Goal: Information Seeking & Learning: Learn about a topic

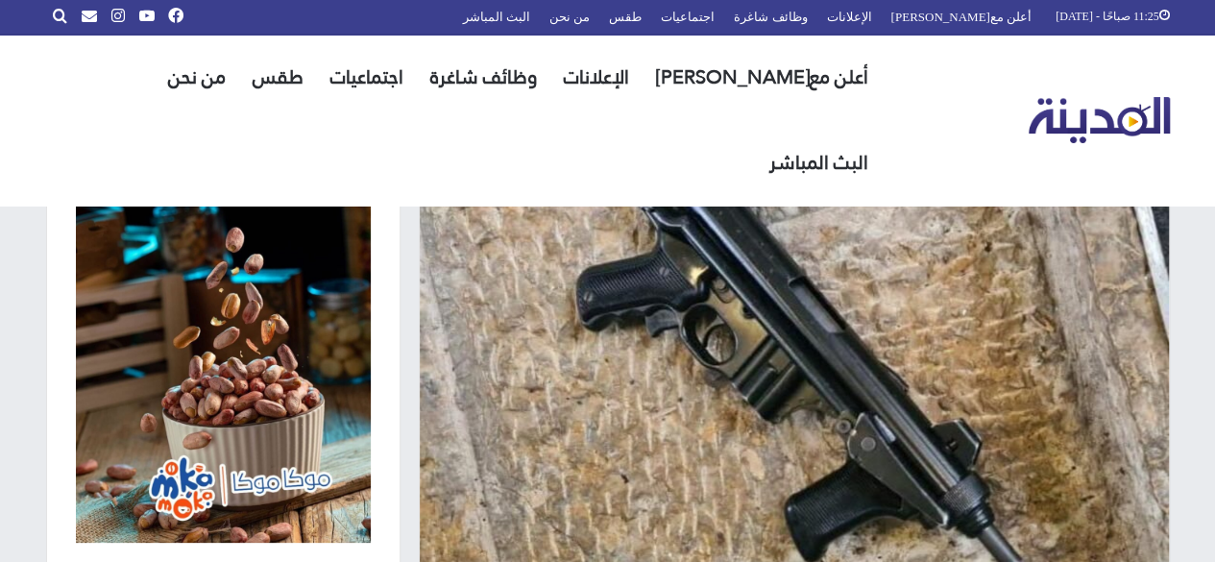
scroll to position [1, 0]
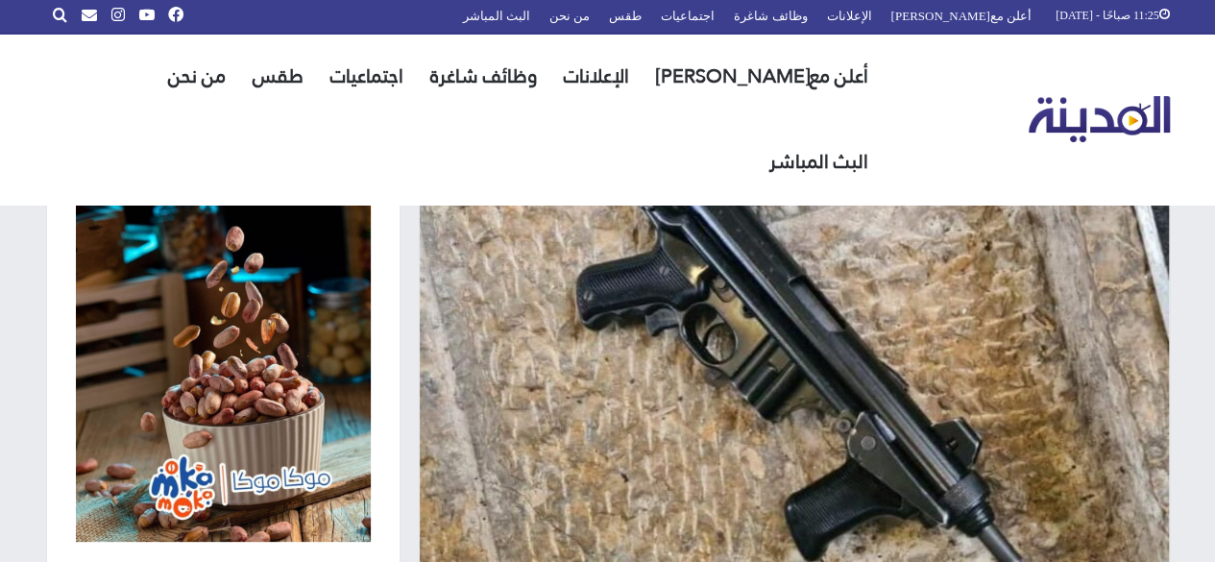
click at [501, 291] on img at bounding box center [794, 374] width 749 height 451
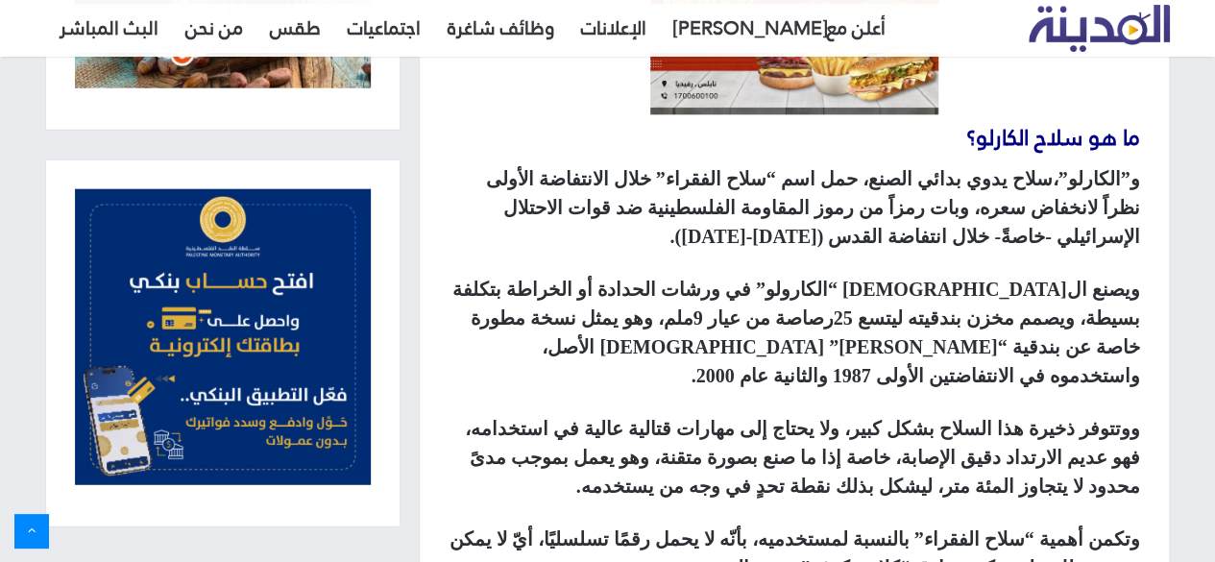
scroll to position [1104, 0]
click at [605, 249] on div "سلاح فلسطيني الصنع، استطاع رغم بساطته ومحدودية اتساعه من الرصاص أن يثبت جدارته …" at bounding box center [794, 511] width 749 height 1502
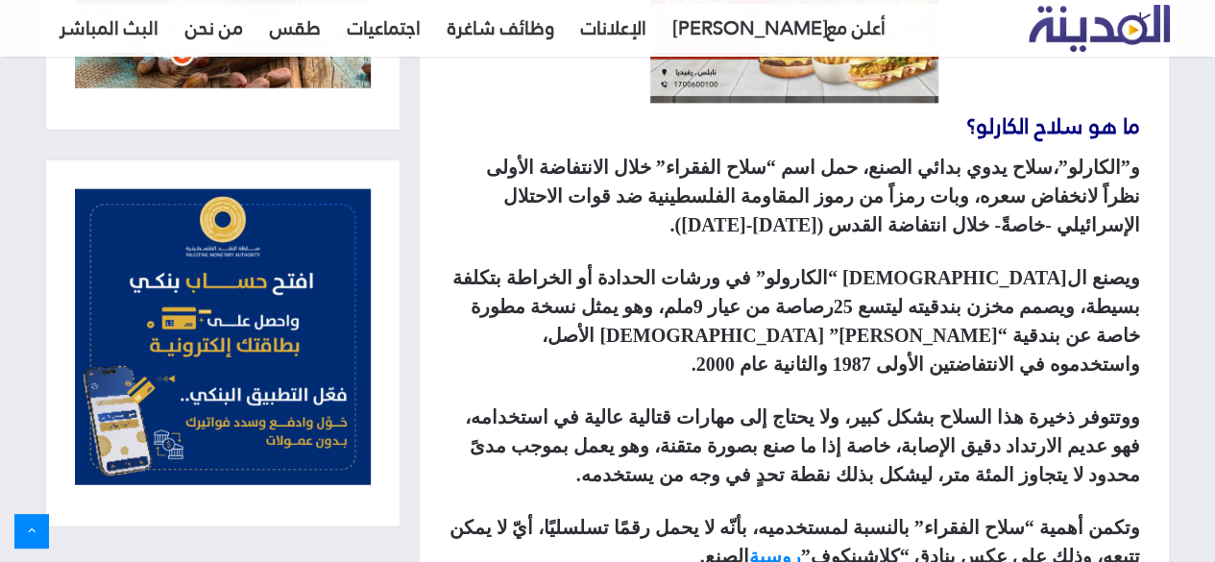
scroll to position [1115, 0]
click at [596, 230] on p "و”الكارلو”،سلاح يدوي بدائي الصنع، حمل اسم “سلاح الفقراء” خلال الانتفاضة الأولى …" at bounding box center [795, 195] width 692 height 86
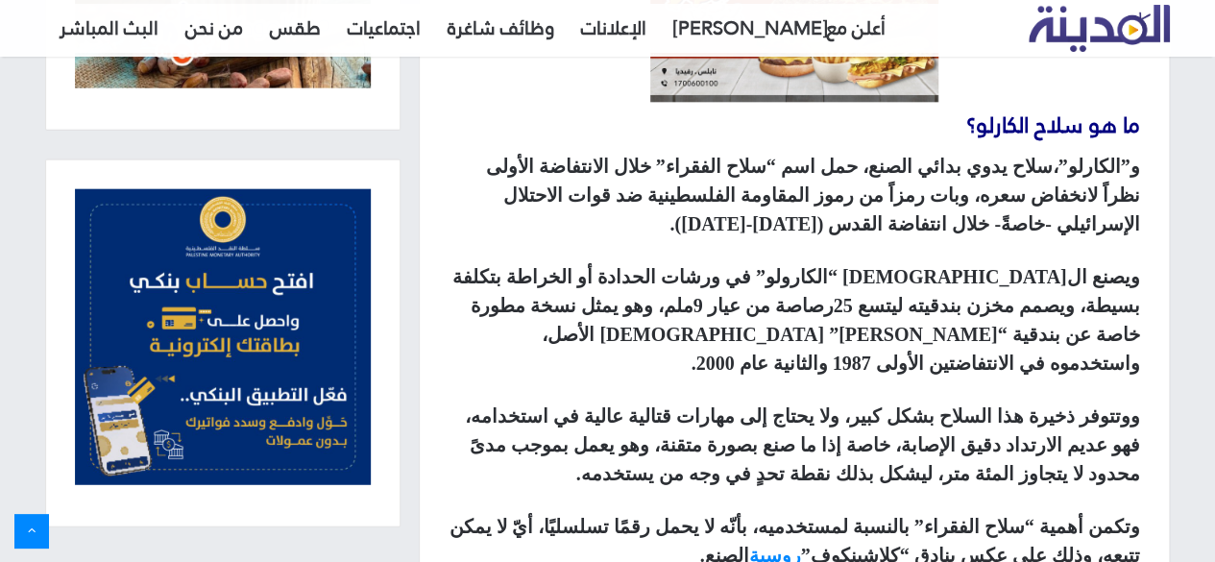
click at [596, 230] on p "و”الكارلو”،سلاح يدوي بدائي الصنع، حمل اسم “سلاح الفقراء” خلال الانتفاضة الأولى …" at bounding box center [795, 195] width 692 height 86
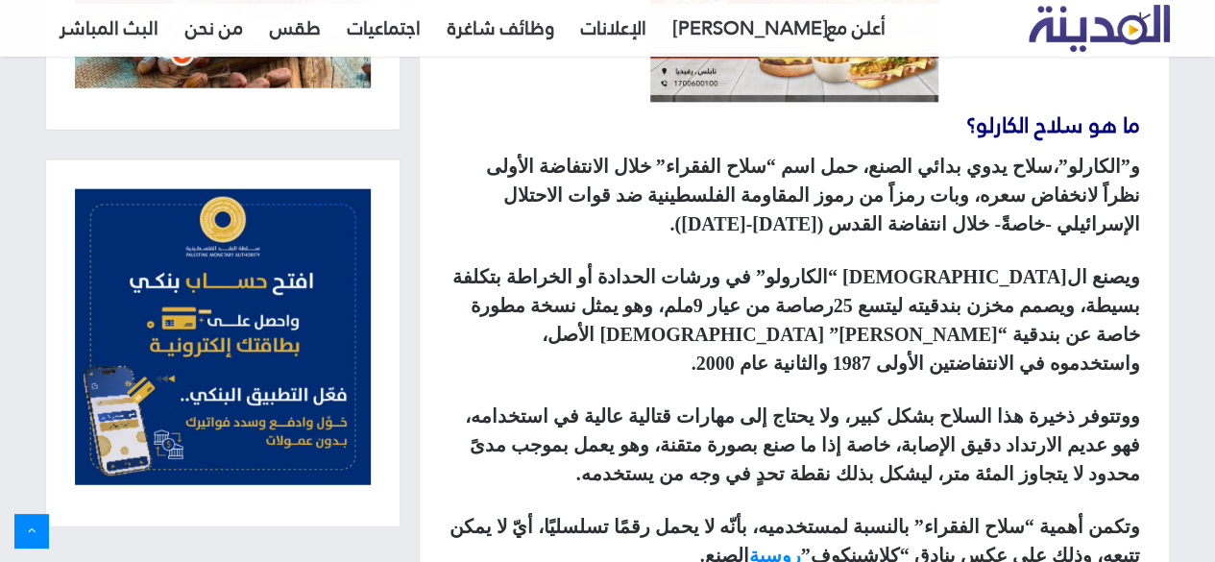
click at [596, 230] on p "و”الكارلو”،سلاح يدوي بدائي الصنع، حمل اسم “سلاح الفقراء” خلال الانتفاضة الأولى …" at bounding box center [795, 195] width 692 height 86
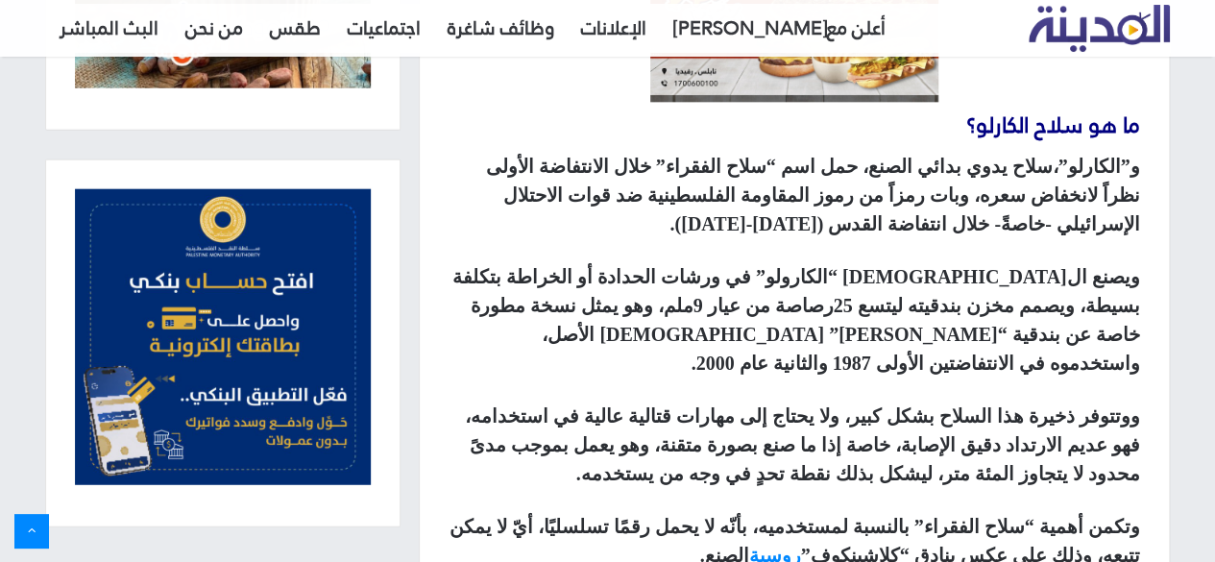
click at [596, 230] on p "و”الكارلو”،سلاح يدوي بدائي الصنع، حمل اسم “سلاح الفقراء” خلال الانتفاضة الأولى …" at bounding box center [795, 195] width 692 height 86
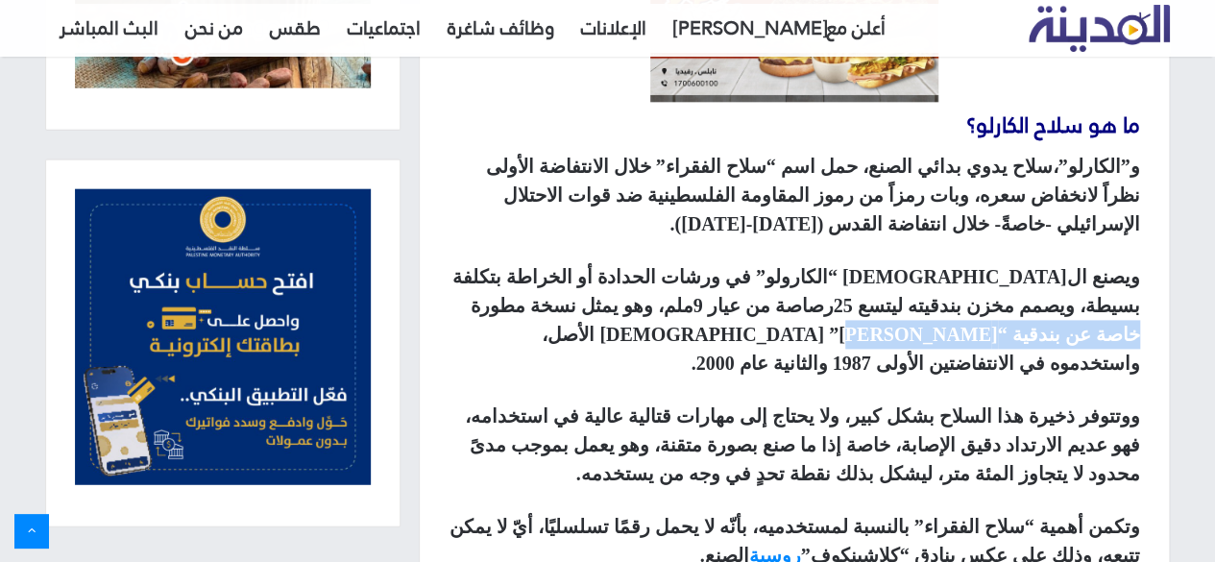
drag, startPoint x: 753, startPoint y: 306, endPoint x: 608, endPoint y: 304, distance: 145.1
click at [608, 304] on strong "ويصنع ال[DEMOGRAPHIC_DATA] “الكارولو” في ورشات الحدادة أو الخراطة بتكلفة بسيطة،…" at bounding box center [796, 320] width 688 height 108
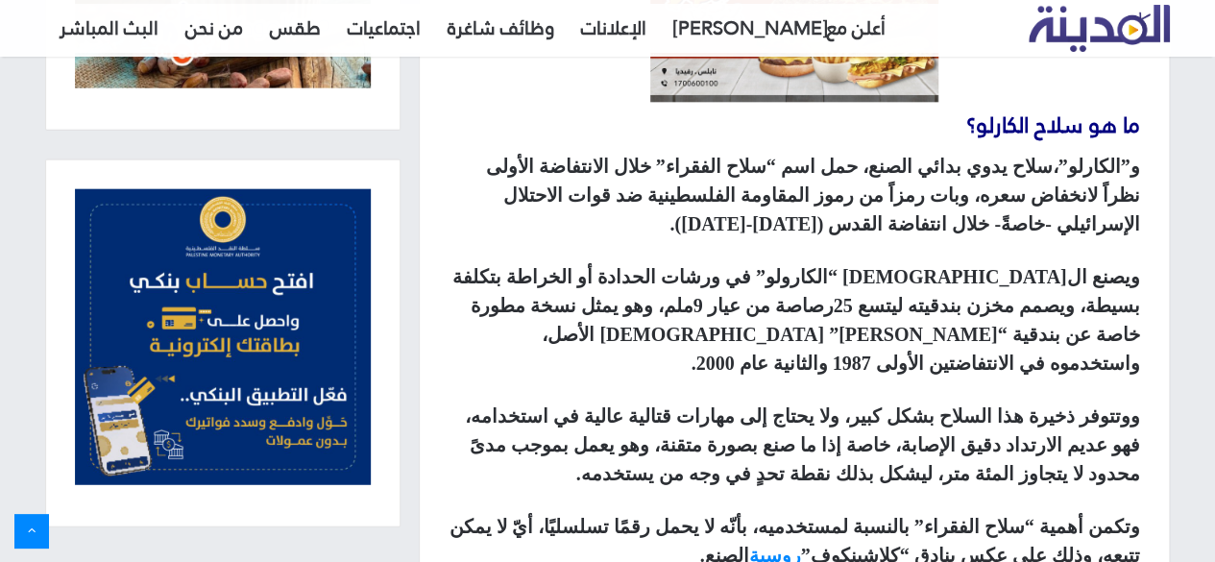
click at [449, 283] on p "ويصنع ال[DEMOGRAPHIC_DATA] “الكارولو” في ورشات الحدادة أو الخراطة بتكلفة بسيطة،…" at bounding box center [795, 319] width 692 height 115
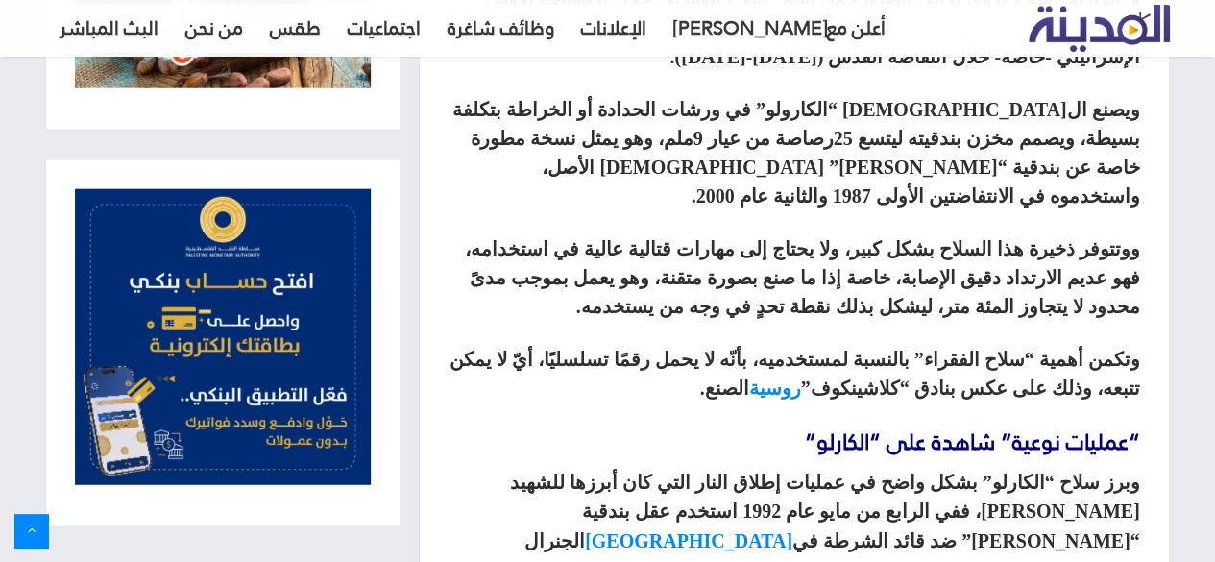
scroll to position [1283, 0]
click at [434, 317] on div "سلاح فلسطيني الصنع، استطاع رغم بساطته ومحدودية اتساعه من الرصاص أن يثبت جدارته …" at bounding box center [794, 331] width 749 height 1502
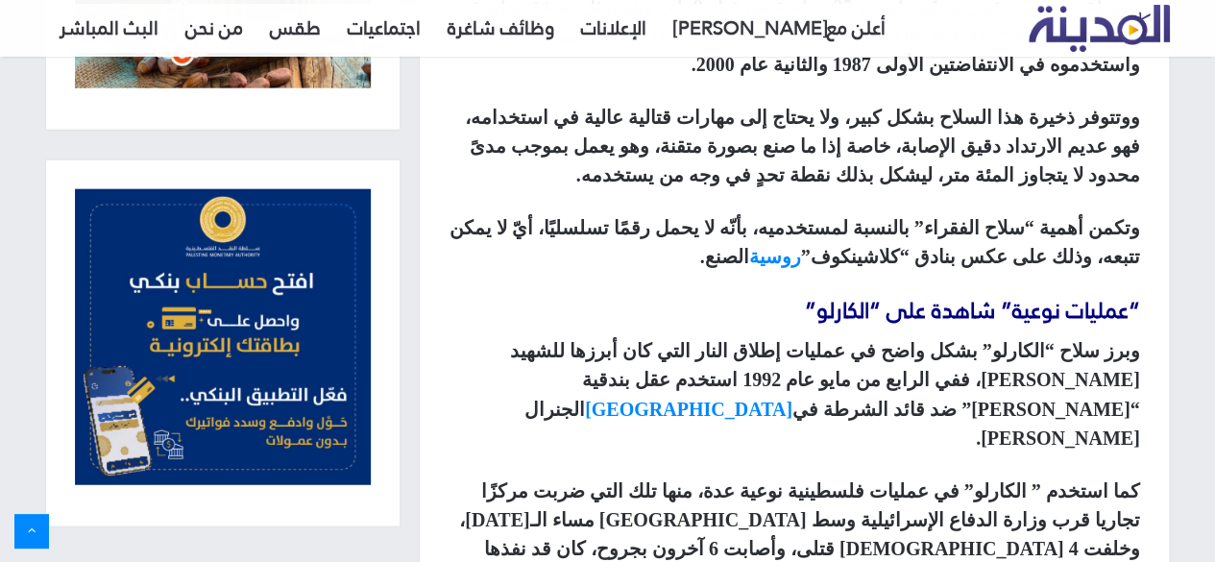
scroll to position [1416, 0]
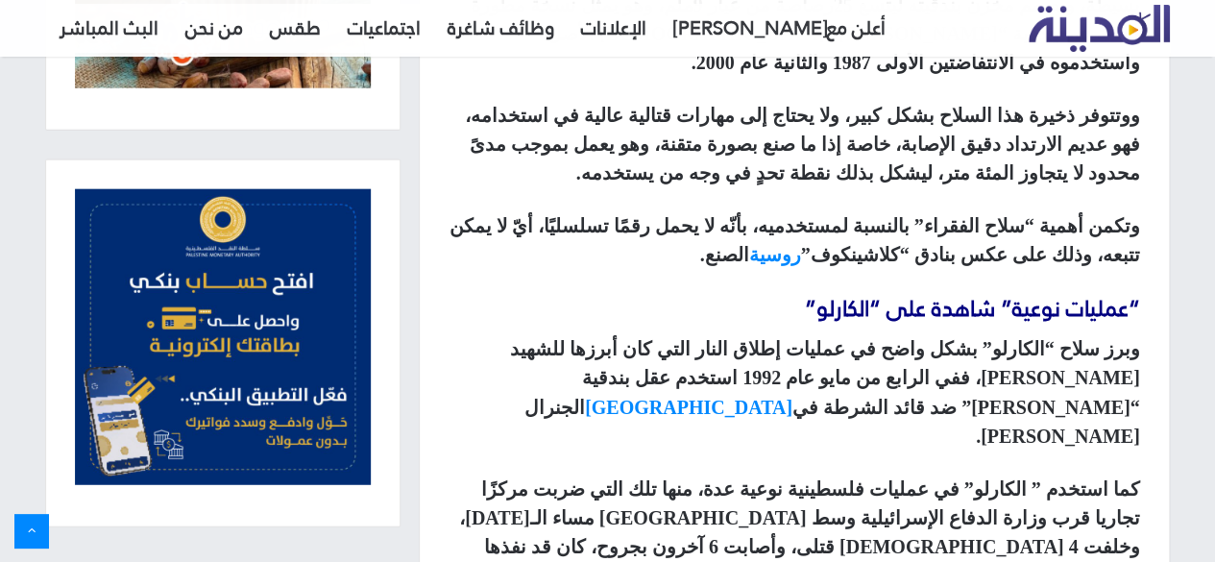
click at [434, 317] on div "سلاح فلسطيني الصنع، استطاع رغم بساطته ومحدودية اتساعه من الرصاص أن يثبت جدارته …" at bounding box center [794, 199] width 749 height 1502
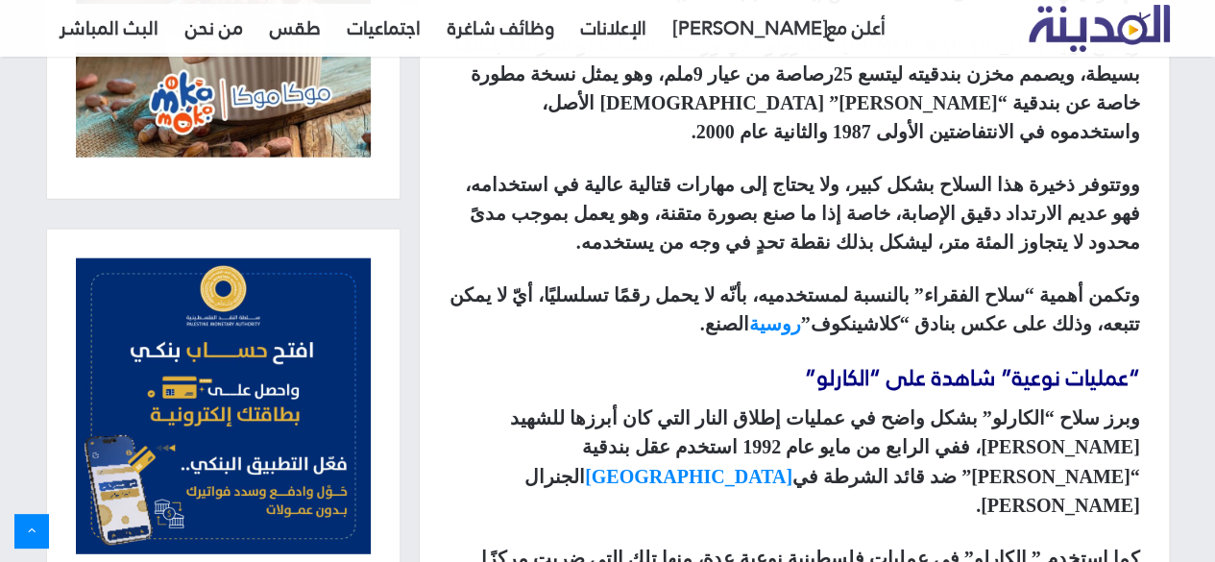
click at [434, 317] on div "سلاح فلسطيني الصنع، استطاع رغم بساطته ومحدودية اتساعه من الرصاص أن يثبت جدارته …" at bounding box center [794, 268] width 749 height 1502
click at [436, 179] on div "سلاح فلسطيني الصنع، استطاع رغم بساطته ومحدودية اتساعه من الرصاص أن يثبت جدارته …" at bounding box center [794, 268] width 749 height 1502
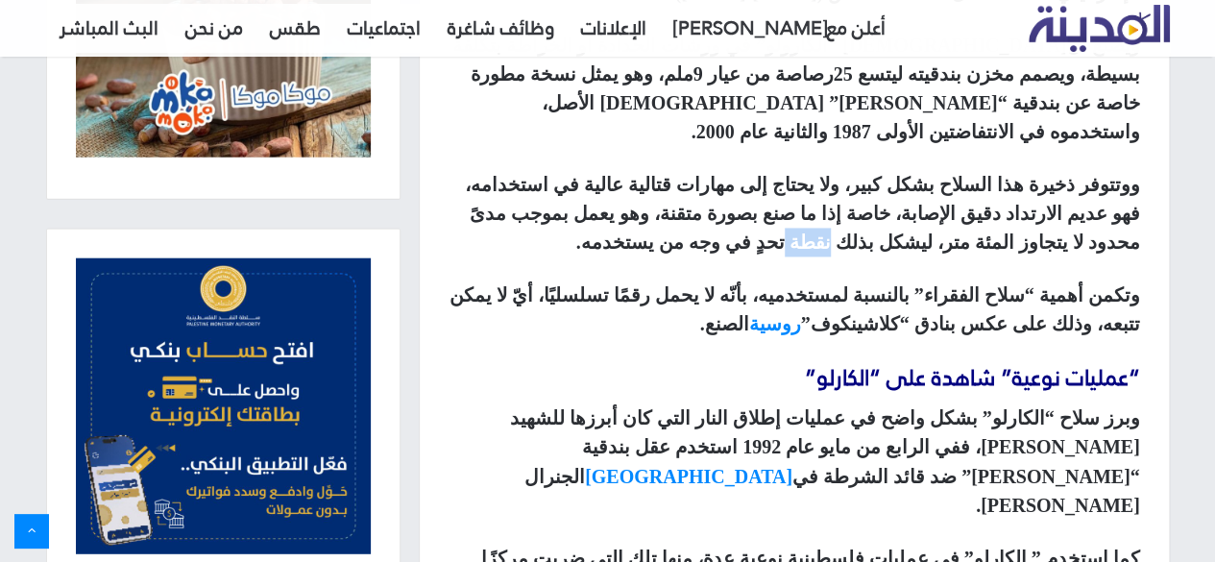
click at [436, 179] on div "سلاح فلسطيني الصنع، استطاع رغم بساطته ومحدودية اتساعه من الرصاص أن يثبت جدارته …" at bounding box center [794, 268] width 749 height 1502
click at [425, 203] on div "سلاح فلسطيني الصنع، استطاع رغم بساطته ومحدودية اتساعه من الرصاص أن يثبت جدارته …" at bounding box center [794, 268] width 749 height 1502
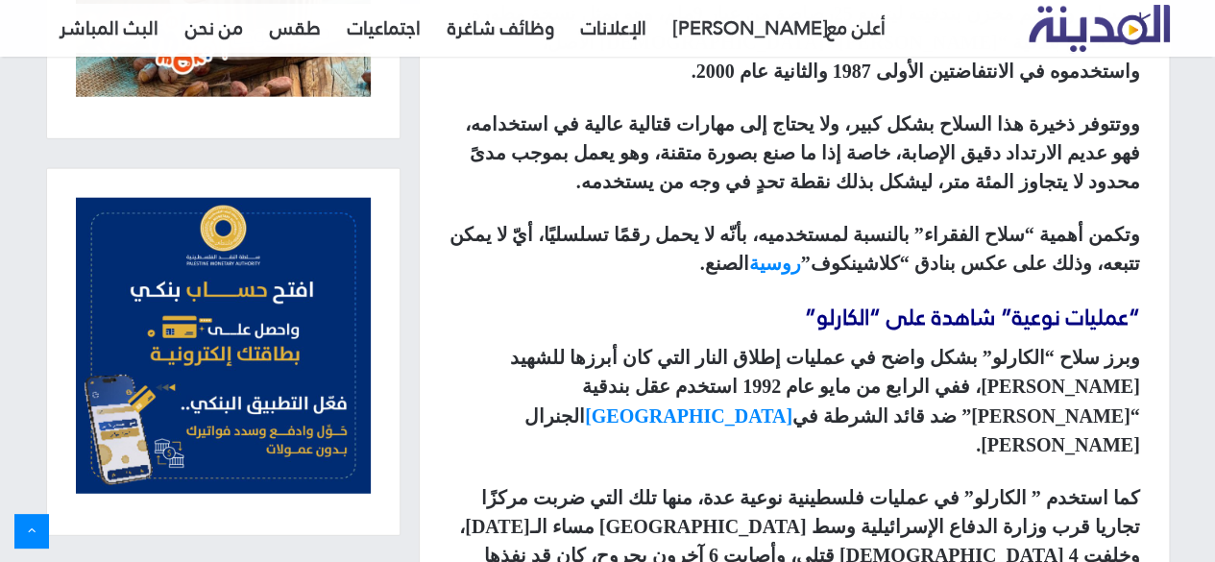
scroll to position [1408, 0]
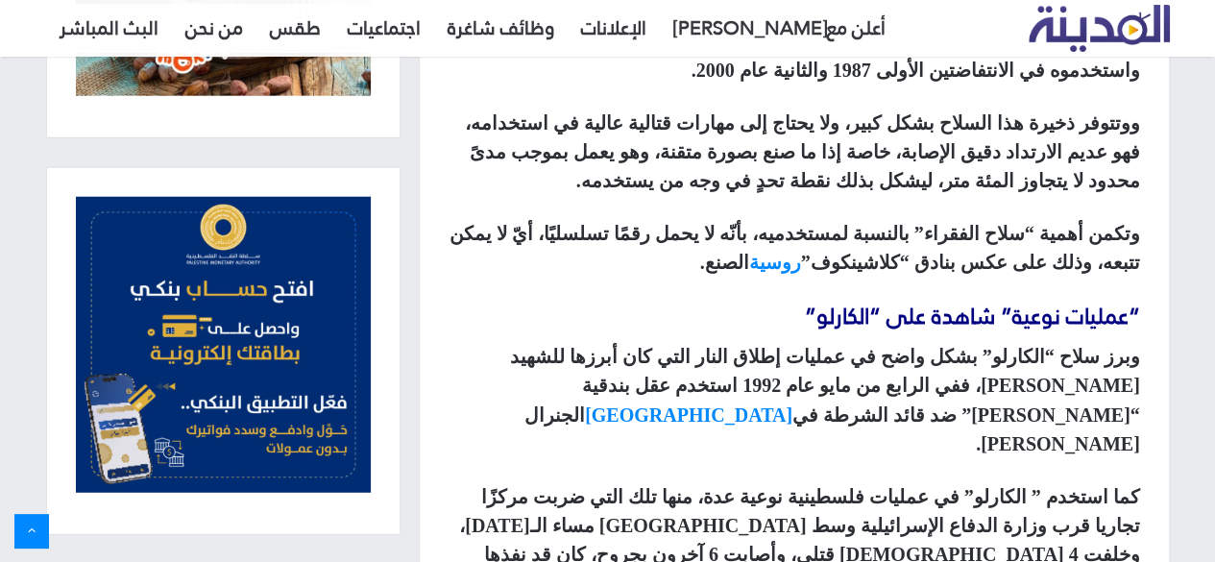
click at [425, 203] on div "سلاح فلسطيني الصنع، استطاع رغم بساطته ومحدودية اتساعه من الرصاص أن يثبت جدارته …" at bounding box center [794, 206] width 749 height 1502
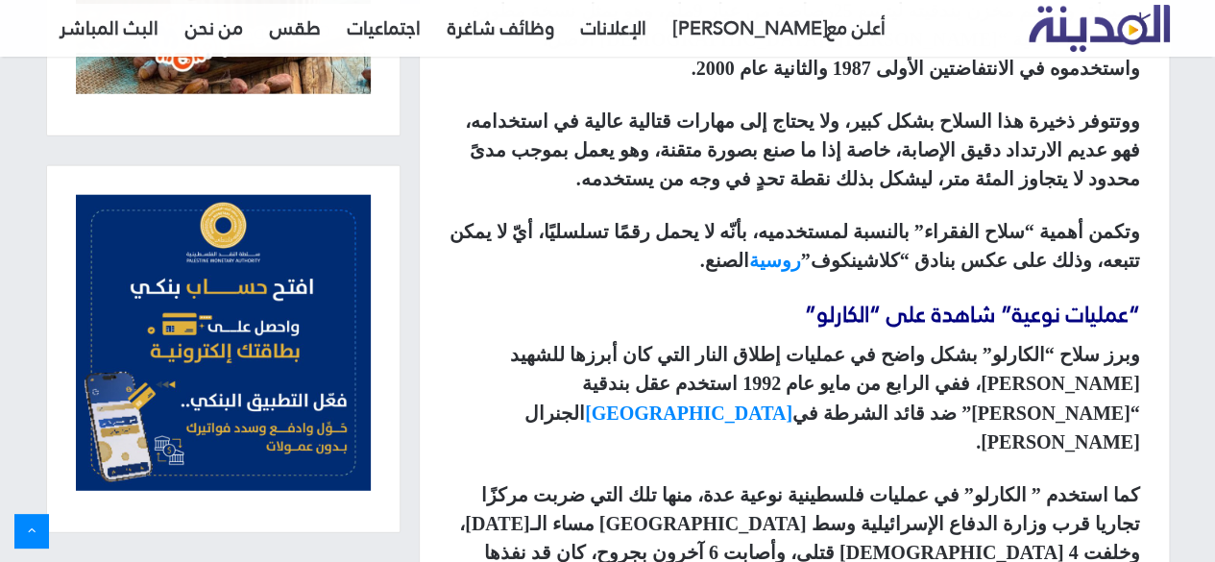
click at [425, 203] on div "سلاح فلسطيني الصنع، استطاع رغم بساطته ومحدودية اتساعه من الرصاص أن يثبت جدارته …" at bounding box center [794, 204] width 749 height 1502
click at [435, 191] on div "سلاح فلسطيني الصنع، استطاع رغم بساطته ومحدودية اتساعه من الرصاص أن يثبت جدارته …" at bounding box center [794, 204] width 749 height 1502
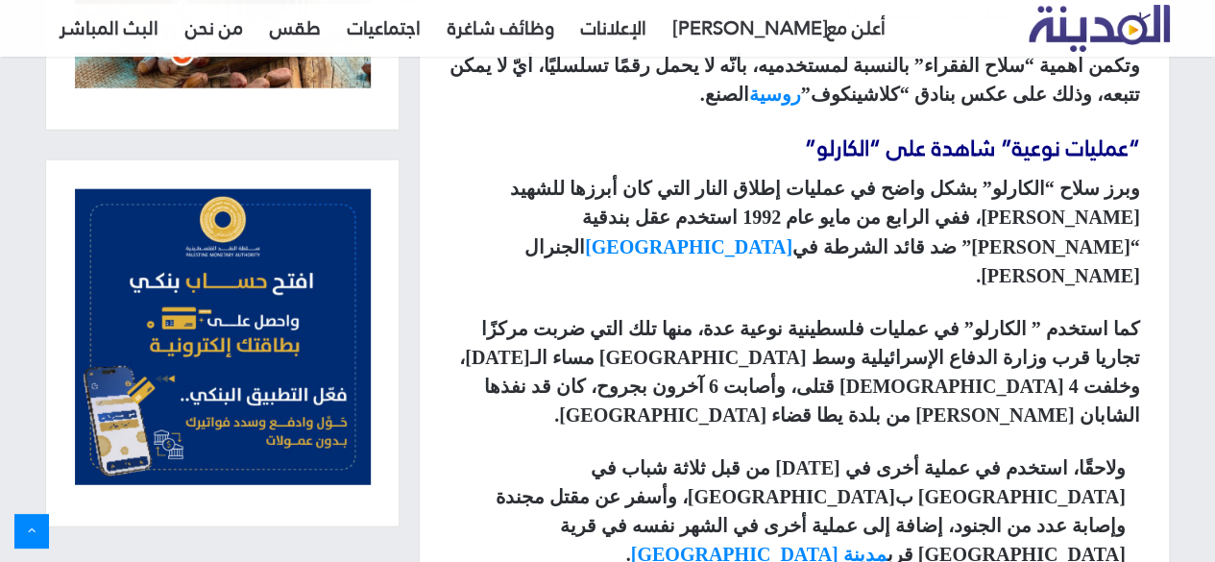
scroll to position [1591, 0]
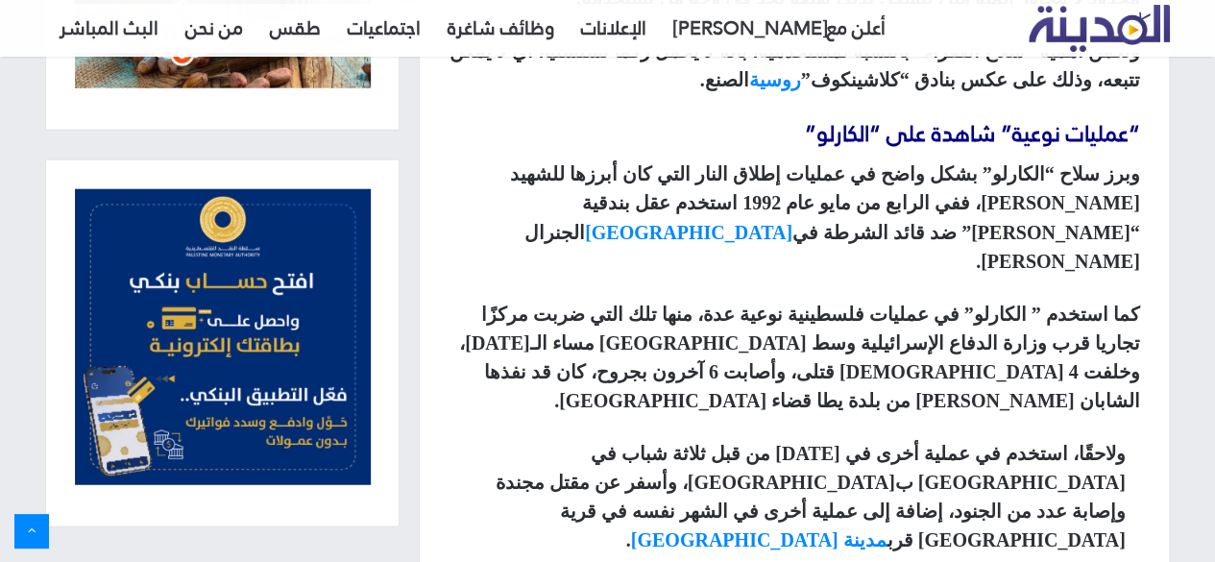
click at [428, 193] on div "سلاح فلسطيني الصنع، استطاع رغم بساطته ومحدودية اتساعه من الرصاص أن يثبت جدارته …" at bounding box center [794, 24] width 749 height 1502
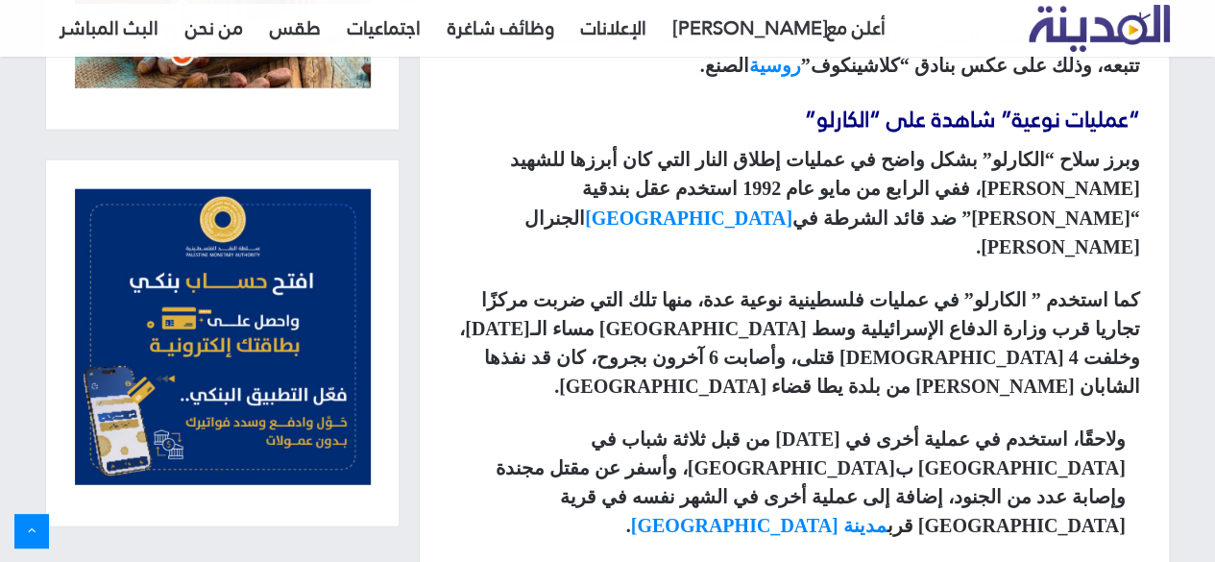
scroll to position [1606, 0]
click at [428, 205] on div "سلاح فلسطيني الصنع، استطاع رغم بساطته ومحدودية اتساعه من الرصاص أن يثبت جدارته …" at bounding box center [794, 9] width 749 height 1502
click at [663, 283] on p "كما استخدم ” الكارلو” في عمليات فلسطينية نوعية عدة، منها تلك التي ضربت مركزًا ت…" at bounding box center [795, 340] width 692 height 115
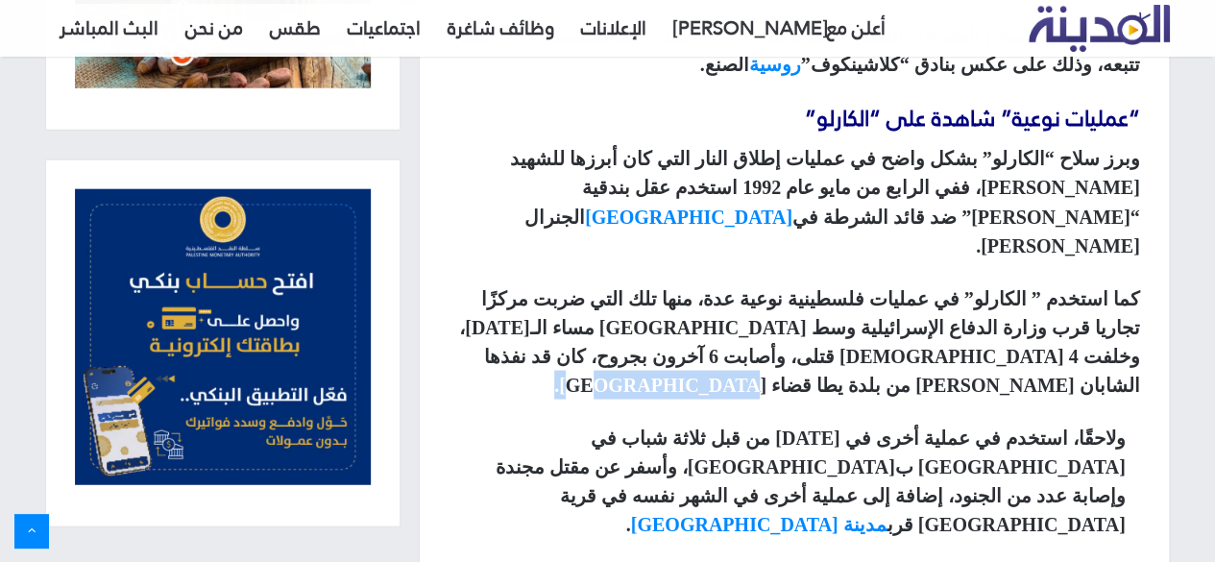
click at [663, 283] on p "كما استخدم ” الكارلو” في عمليات فلسطينية نوعية عدة، منها تلك التي ضربت مركزًا ت…" at bounding box center [795, 340] width 692 height 115
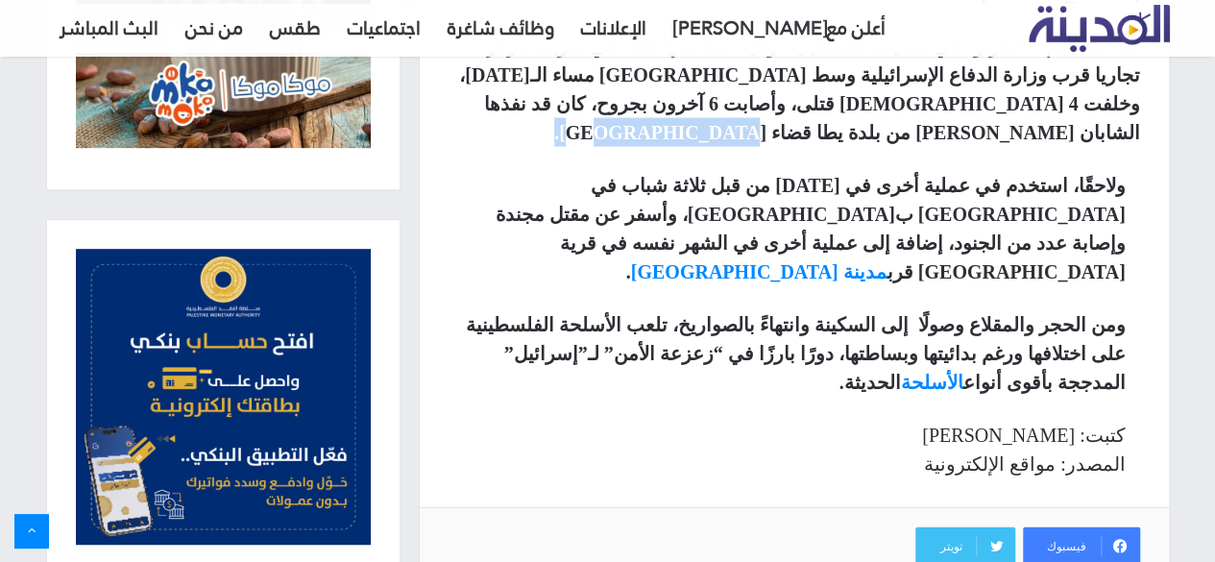
scroll to position [1854, 0]
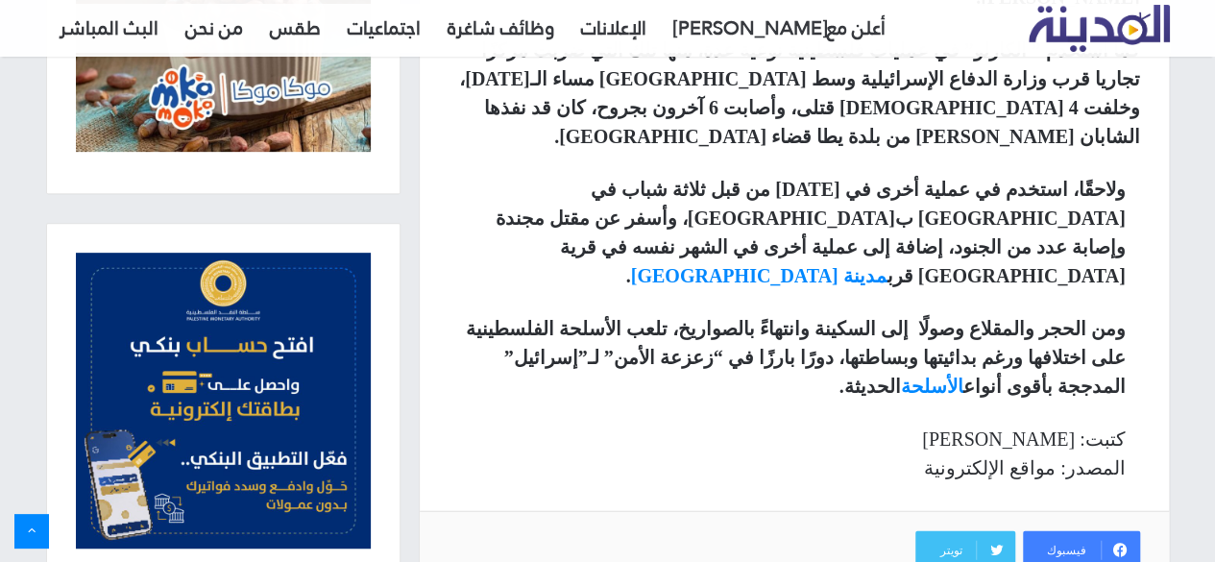
click at [663, 425] on p "كتبت: [PERSON_NAME] المصدر: مواقع الإلكترونية" at bounding box center [794, 454] width 663 height 58
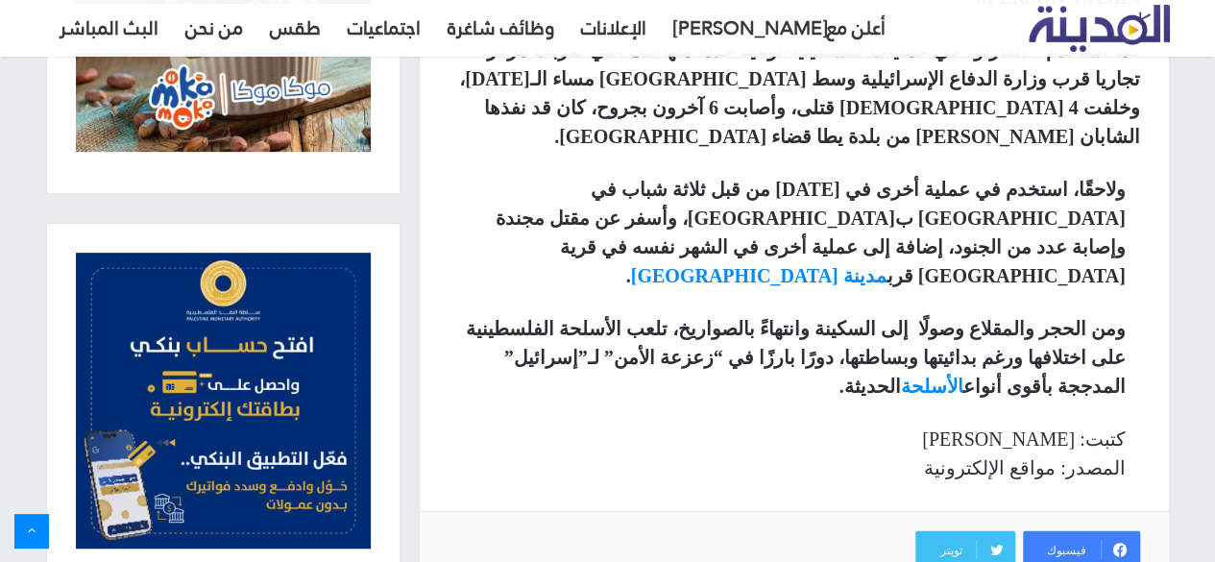
click at [663, 425] on p "كتبت: [PERSON_NAME] المصدر: مواقع الإلكترونية" at bounding box center [794, 454] width 663 height 58
